Goal: Task Accomplishment & Management: Manage account settings

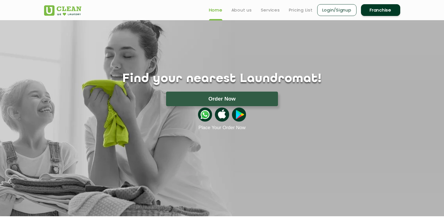
click at [338, 11] on link "Login/Signup" at bounding box center [336, 10] width 39 height 12
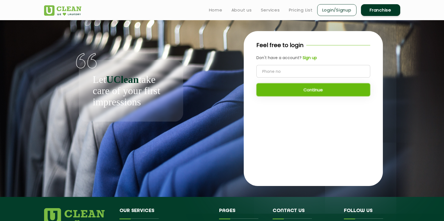
click at [315, 73] on input "tel" at bounding box center [313, 71] width 114 height 13
type input "8669007026"
click at [309, 58] on b "Sign up" at bounding box center [310, 58] width 14 height 6
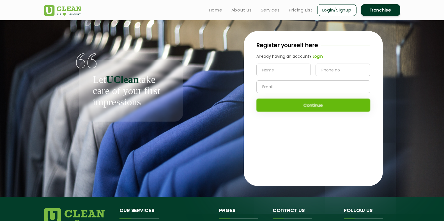
click at [276, 70] on input "text" at bounding box center [283, 70] width 55 height 13
type input "Durvendra Pullewar"
type input "8669007026"
type input "[EMAIL_ADDRESS][DOMAIN_NAME]"
click at [311, 105] on button "Continue" at bounding box center [313, 105] width 114 height 13
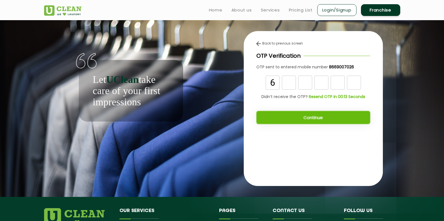
type input "6"
type input "1"
type input "3"
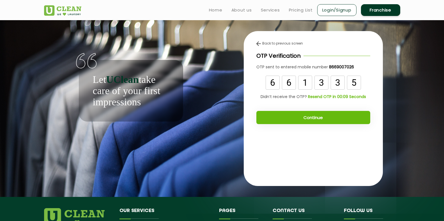
type input "5"
click at [310, 111] on button "Continue" at bounding box center [313, 117] width 114 height 13
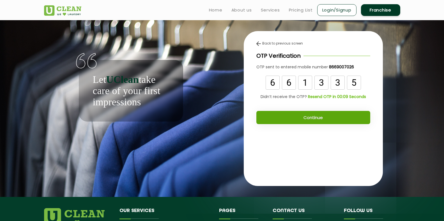
click at [310, 116] on button "Continue" at bounding box center [313, 117] width 114 height 13
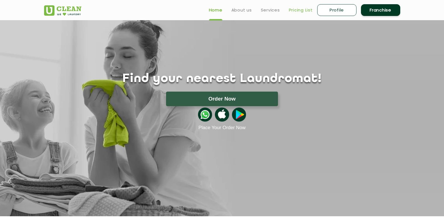
click at [297, 11] on link "Pricing List" at bounding box center [301, 10] width 24 height 7
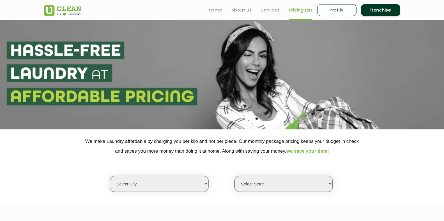
click at [201, 182] on select "Select city Aalo Agartala Agra Ahmedabad Akola Aligarh Alwar - UClean Select Am…" at bounding box center [159, 184] width 98 height 16
select select "172"
click at [110, 176] on select "Select city Aalo Agartala Agra Ahmedabad Akola Aligarh Alwar - UClean Select Am…" at bounding box center [159, 184] width 98 height 16
click at [303, 186] on select "Select Store UClean Akola" at bounding box center [283, 184] width 98 height 16
select select "507"
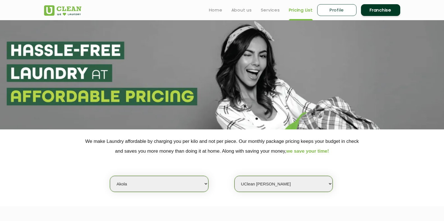
click at [234, 176] on select "Select Store UClean Akola" at bounding box center [283, 184] width 98 height 16
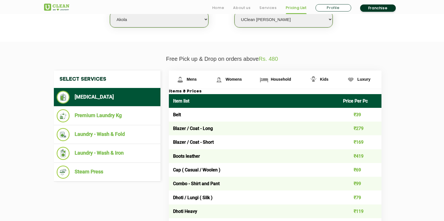
scroll to position [168, 0]
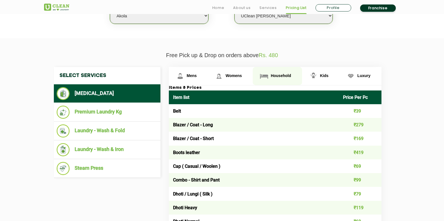
click at [197, 74] on span "Household" at bounding box center [192, 75] width 10 height 4
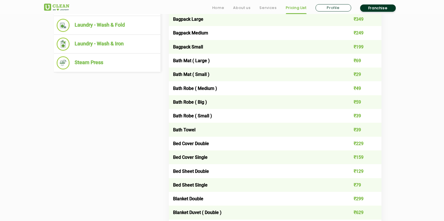
scroll to position [280, 0]
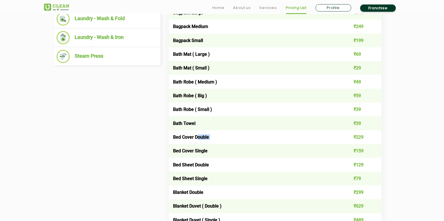
drag, startPoint x: 198, startPoint y: 138, endPoint x: 339, endPoint y: 136, distance: 140.8
click at [339, 136] on tr "Bed Cover Double ₹229" at bounding box center [275, 137] width 213 height 14
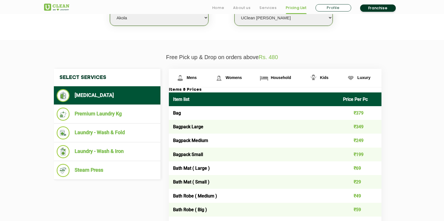
scroll to position [168, 0]
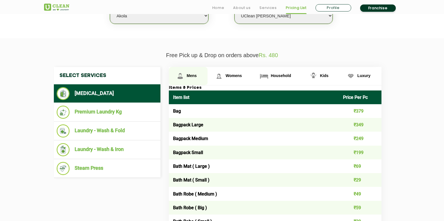
click at [192, 75] on span "Mens" at bounding box center [192, 75] width 10 height 4
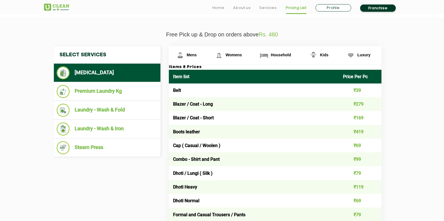
scroll to position [196, 0]
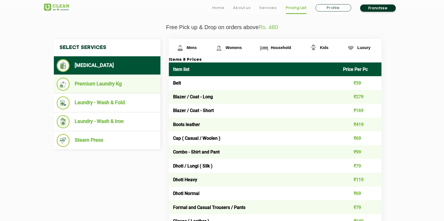
click at [97, 82] on li "Premium Laundry Kg" at bounding box center [107, 84] width 101 height 13
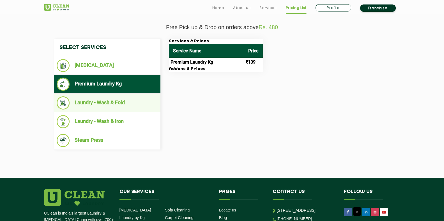
click at [96, 105] on li "Laundry - Wash & Fold" at bounding box center [107, 102] width 101 height 13
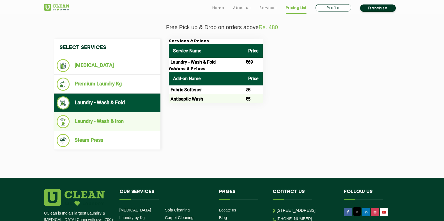
click at [94, 121] on li "Laundry - Wash & Iron" at bounding box center [107, 121] width 101 height 13
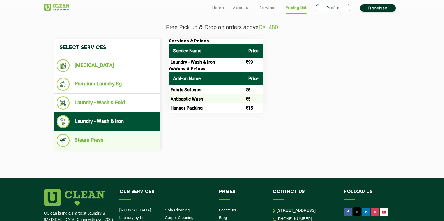
click at [96, 141] on li "Steam Press" at bounding box center [107, 140] width 101 height 13
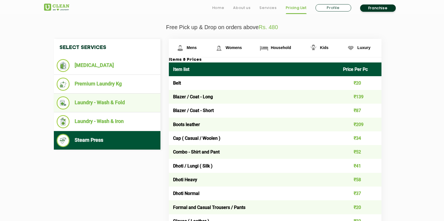
click at [99, 107] on li "Laundry - Wash & Fold" at bounding box center [107, 102] width 101 height 13
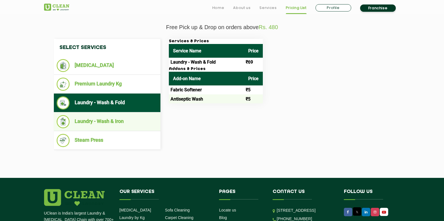
click at [112, 119] on li "Laundry - Wash & Iron" at bounding box center [107, 121] width 101 height 13
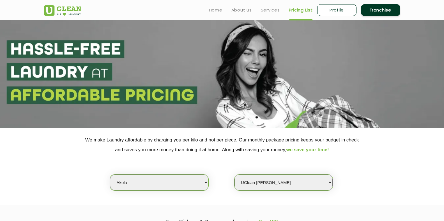
scroll to position [0, 0]
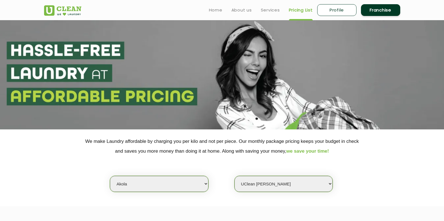
click at [343, 11] on link "Profile" at bounding box center [336, 10] width 39 height 12
select select
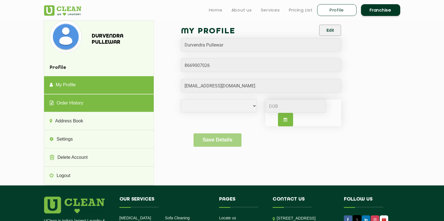
click at [59, 104] on link "Order History" at bounding box center [99, 103] width 110 height 18
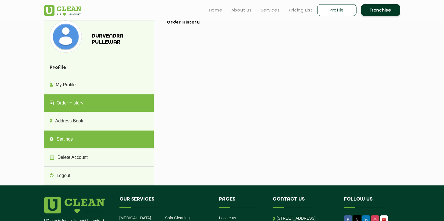
click at [64, 137] on link "Settings" at bounding box center [99, 140] width 110 height 18
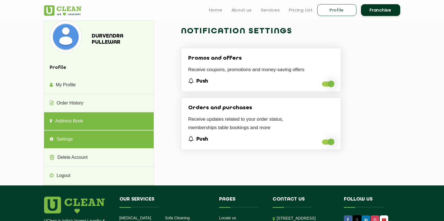
click at [69, 119] on link "Address Book" at bounding box center [99, 121] width 110 height 18
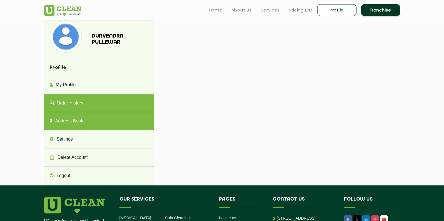
click at [72, 104] on link "Order History" at bounding box center [99, 103] width 110 height 18
click at [66, 119] on link "Address Book" at bounding box center [99, 121] width 110 height 18
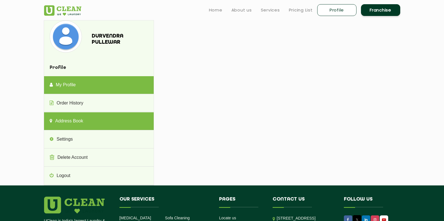
drag, startPoint x: 65, startPoint y: 85, endPoint x: 70, endPoint y: 89, distance: 5.6
click at [65, 86] on link "My Profile" at bounding box center [99, 85] width 110 height 18
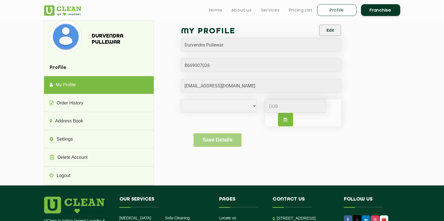
click at [276, 107] on input at bounding box center [295, 106] width 61 height 13
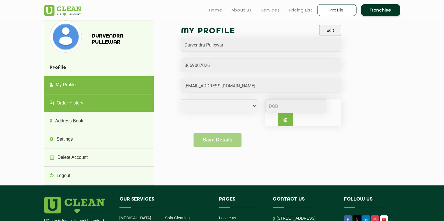
click at [102, 104] on link "Order History" at bounding box center [99, 103] width 110 height 18
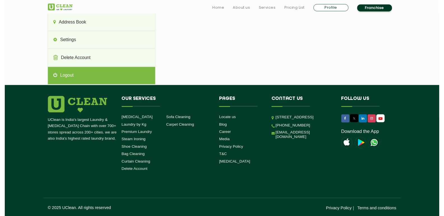
scroll to position [99, 0]
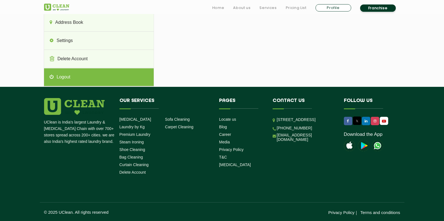
click at [61, 78] on link "Logout" at bounding box center [99, 77] width 110 height 18
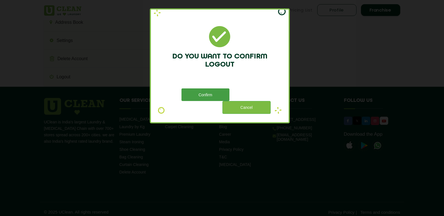
click at [206, 95] on button "Confirm" at bounding box center [205, 95] width 48 height 13
